Goal: Complete application form

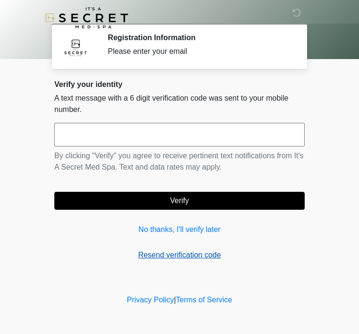
click at [245, 251] on link "Resend verification code" at bounding box center [179, 255] width 251 height 11
click at [141, 145] on input "text" at bounding box center [179, 135] width 251 height 24
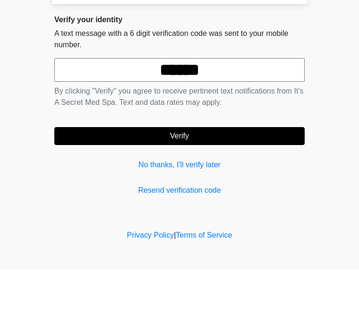
click at [255, 192] on button "Verify" at bounding box center [179, 201] width 251 height 18
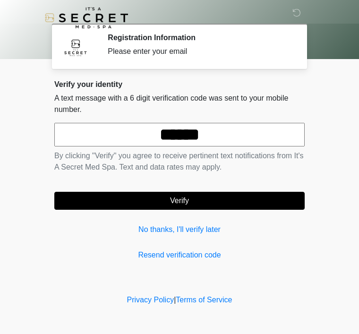
click at [226, 139] on input "******" at bounding box center [179, 135] width 251 height 24
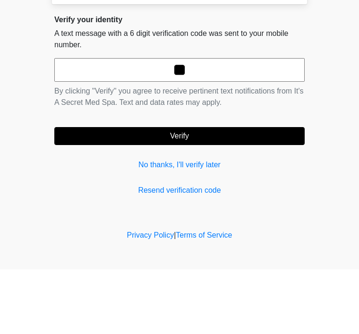
type input "*"
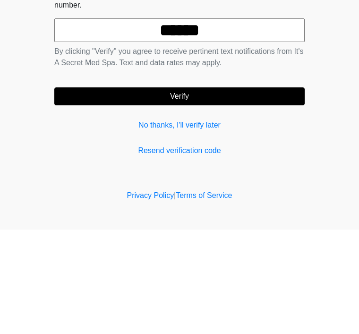
type input "******"
click at [270, 111] on div "Verify your identity A text message with a 6 digit verification code was sent t…" at bounding box center [179, 170] width 251 height 181
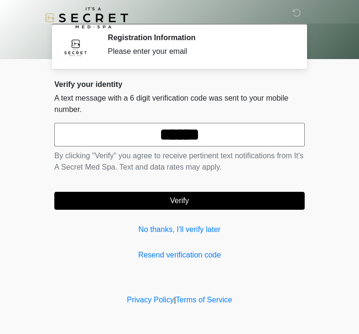
click at [250, 205] on button "Verify" at bounding box center [179, 201] width 251 height 18
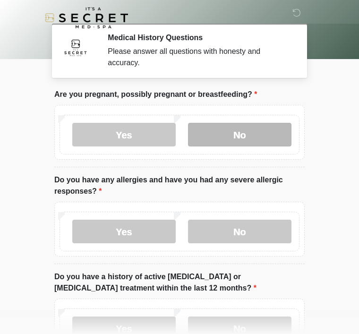
click at [266, 133] on label "No" at bounding box center [240, 135] width 104 height 24
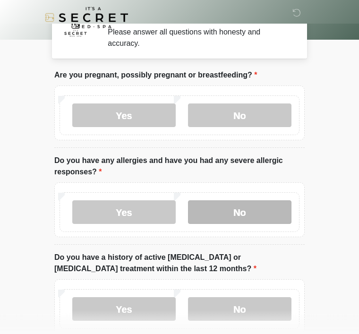
click at [266, 217] on label "No" at bounding box center [240, 213] width 104 height 24
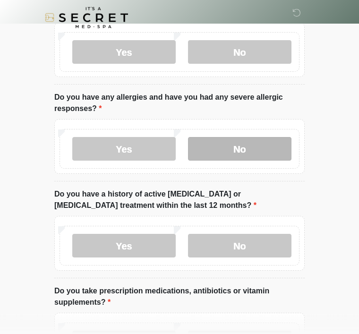
scroll to position [83, 0]
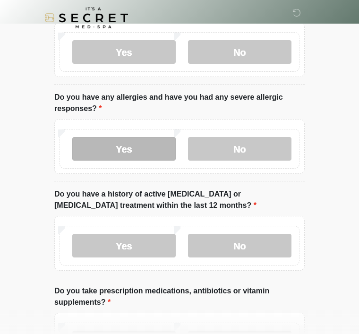
click at [147, 151] on label "Yes" at bounding box center [124, 149] width 104 height 24
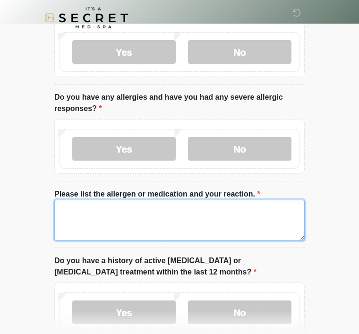
click at [235, 224] on textarea "Please list the allergen or medication and your reaction." at bounding box center [179, 220] width 251 height 41
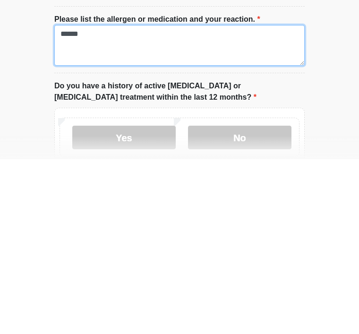
scroll to position [91, 0]
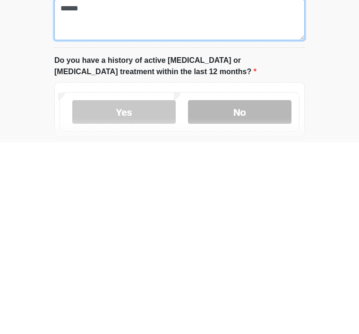
type textarea "******"
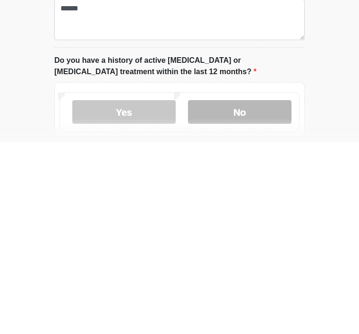
click at [276, 293] on label "No" at bounding box center [240, 305] width 104 height 24
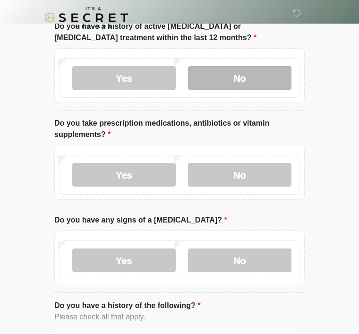
scroll to position [317, 0]
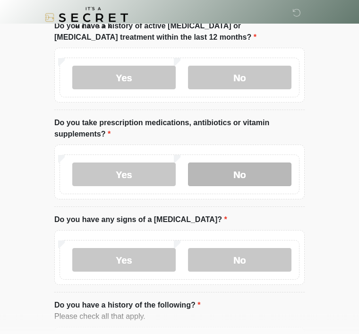
click at [271, 182] on label "No" at bounding box center [240, 175] width 104 height 24
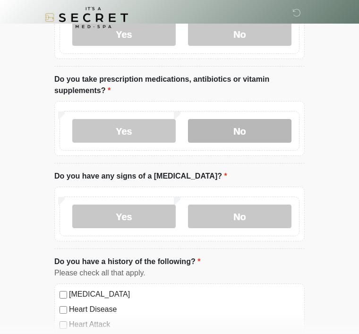
scroll to position [366, 0]
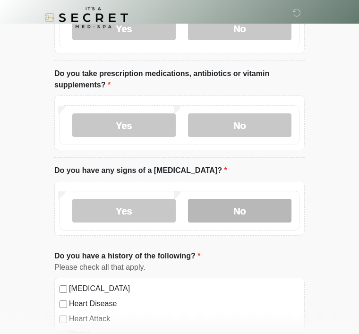
click at [277, 213] on label "No" at bounding box center [240, 212] width 104 height 24
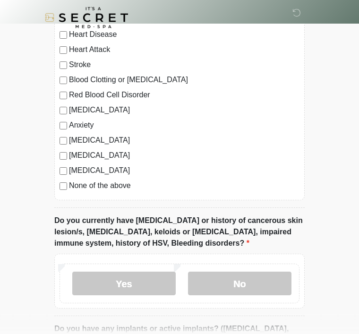
scroll to position [649, 0]
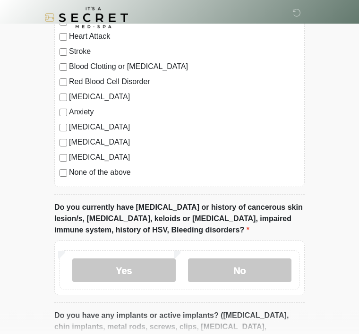
click at [70, 171] on label "None of the above" at bounding box center [184, 172] width 231 height 11
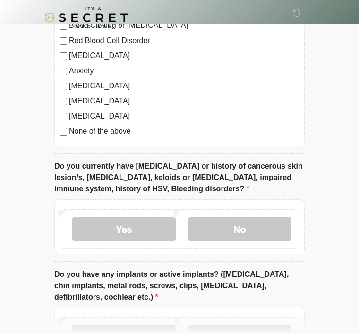
scroll to position [691, 0]
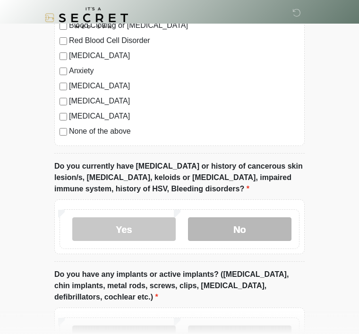
click at [281, 237] on label "No" at bounding box center [240, 229] width 104 height 24
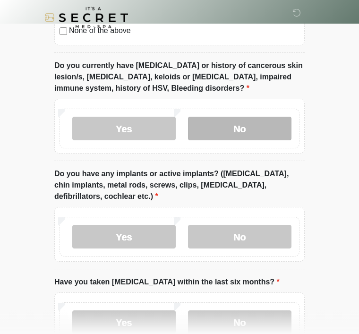
scroll to position [791, 0]
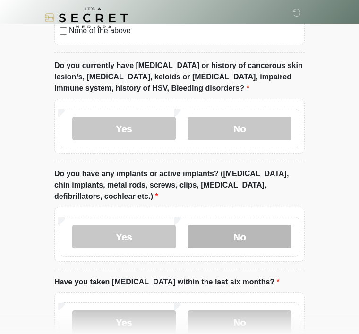
click at [272, 235] on label "No" at bounding box center [240, 237] width 104 height 24
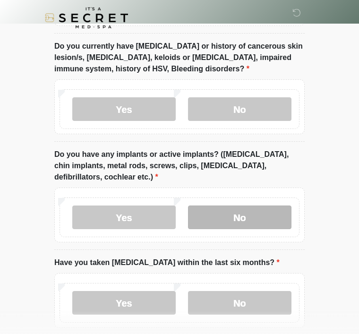
scroll to position [856, 0]
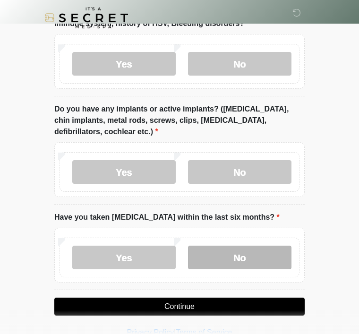
click at [278, 262] on label "No" at bounding box center [240, 258] width 104 height 24
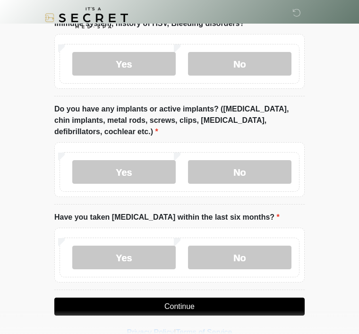
click at [272, 306] on button "Continue" at bounding box center [179, 307] width 251 height 18
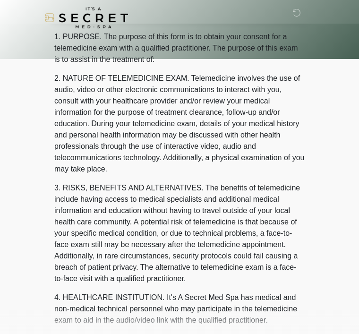
scroll to position [0, 0]
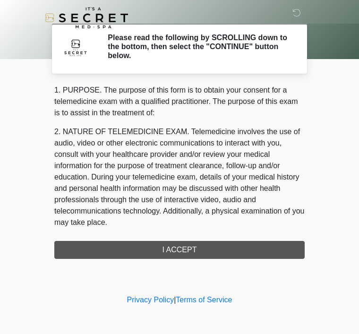
click at [289, 252] on div "1. PURPOSE. The purpose of this form is to obtain your consent for a telemedici…" at bounding box center [179, 172] width 251 height 174
click at [266, 252] on div "1. PURPOSE. The purpose of this form is to obtain your consent for a telemedici…" at bounding box center [179, 172] width 251 height 174
click at [183, 249] on div "1. PURPOSE. The purpose of this form is to obtain your consent for a telemedici…" at bounding box center [179, 172] width 251 height 174
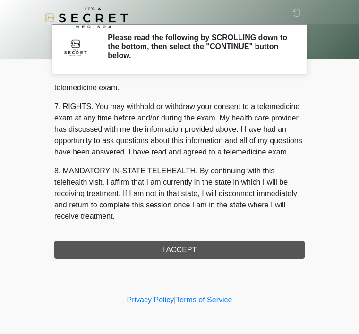
click at [212, 255] on div "1. PURPOSE. The purpose of this form is to obtain your consent for a telemedici…" at bounding box center [179, 172] width 251 height 174
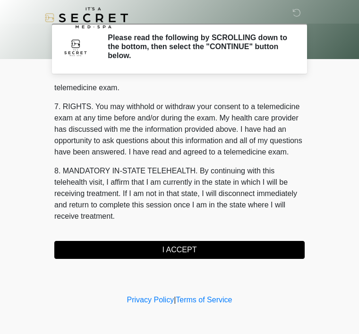
click at [206, 257] on button "I ACCEPT" at bounding box center [179, 250] width 251 height 18
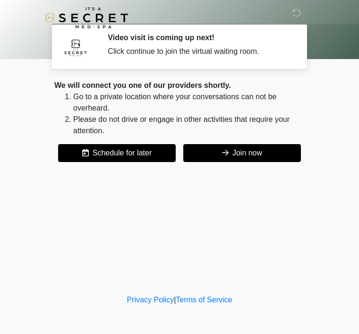
click at [258, 153] on button "Join now" at bounding box center [242, 153] width 118 height 18
